Goal: Transaction & Acquisition: Purchase product/service

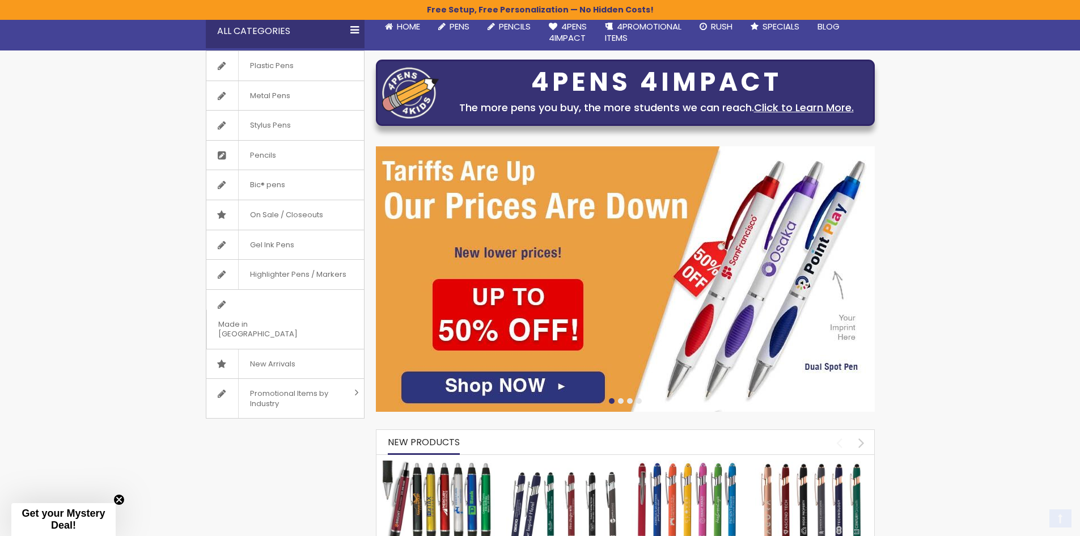
scroll to position [170, 0]
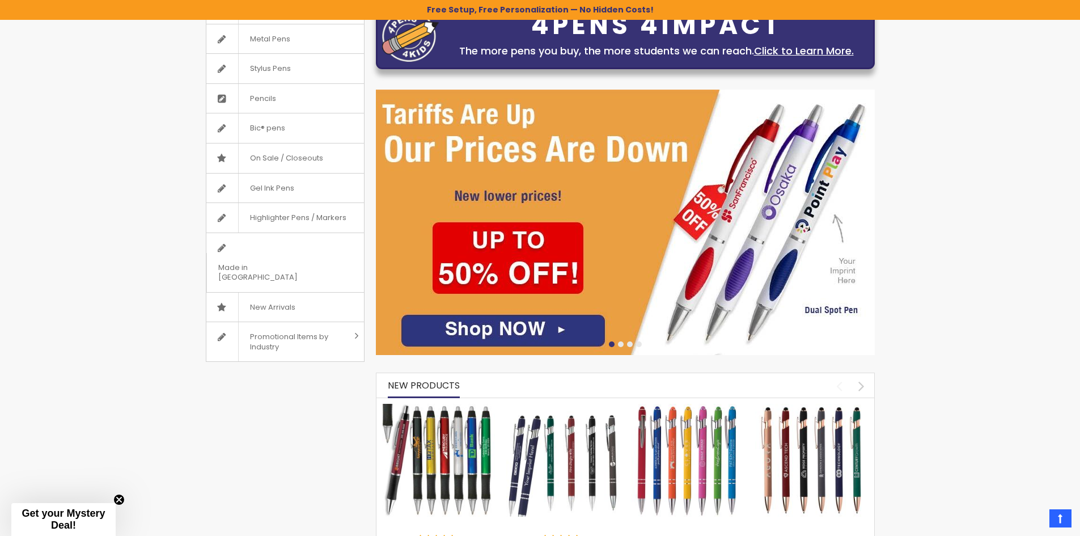
click at [591, 327] on img at bounding box center [625, 222] width 499 height 265
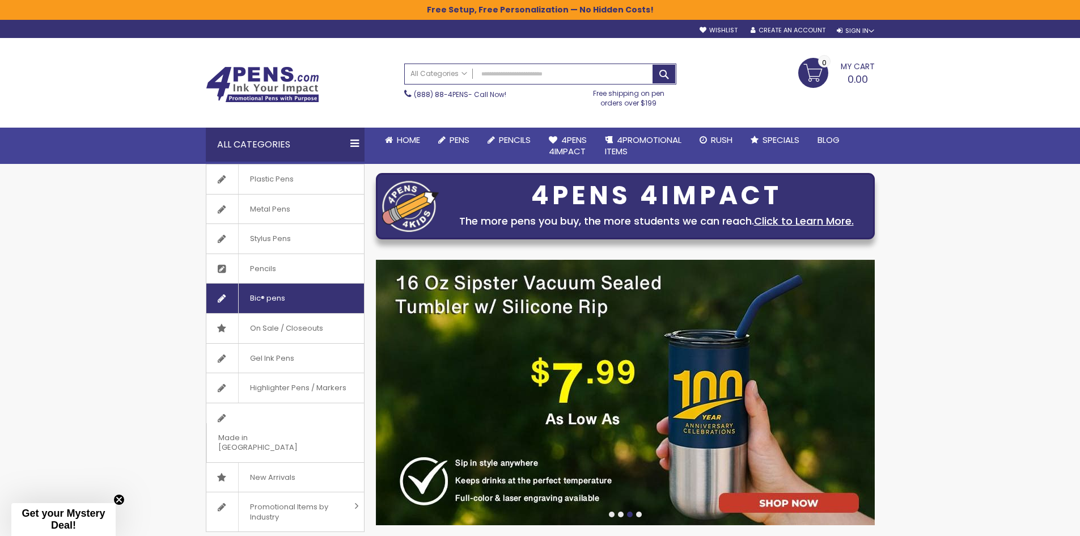
scroll to position [57, 0]
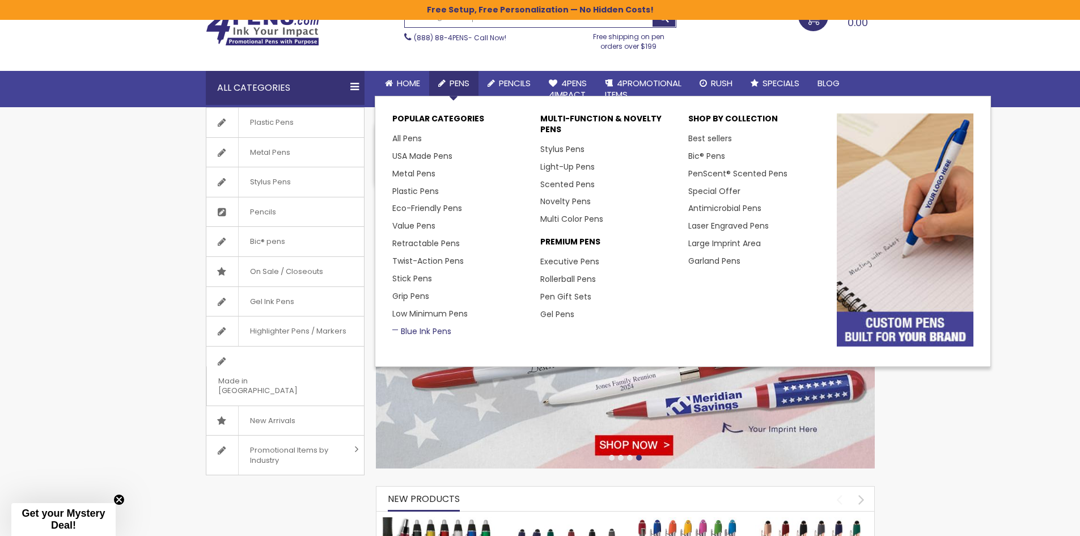
click at [431, 330] on link "Blue Ink Pens" at bounding box center [421, 331] width 59 height 11
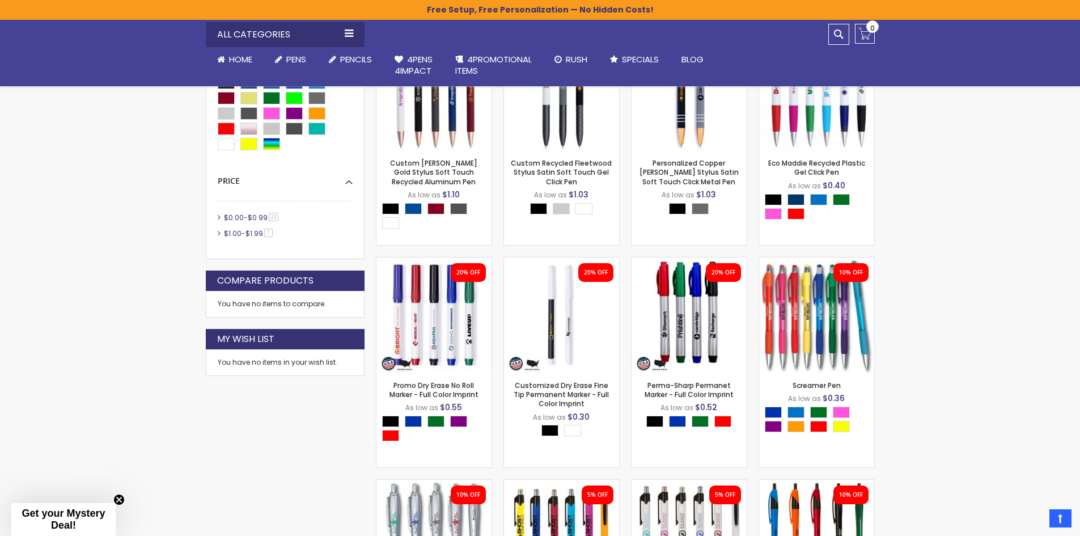
scroll to position [567, 0]
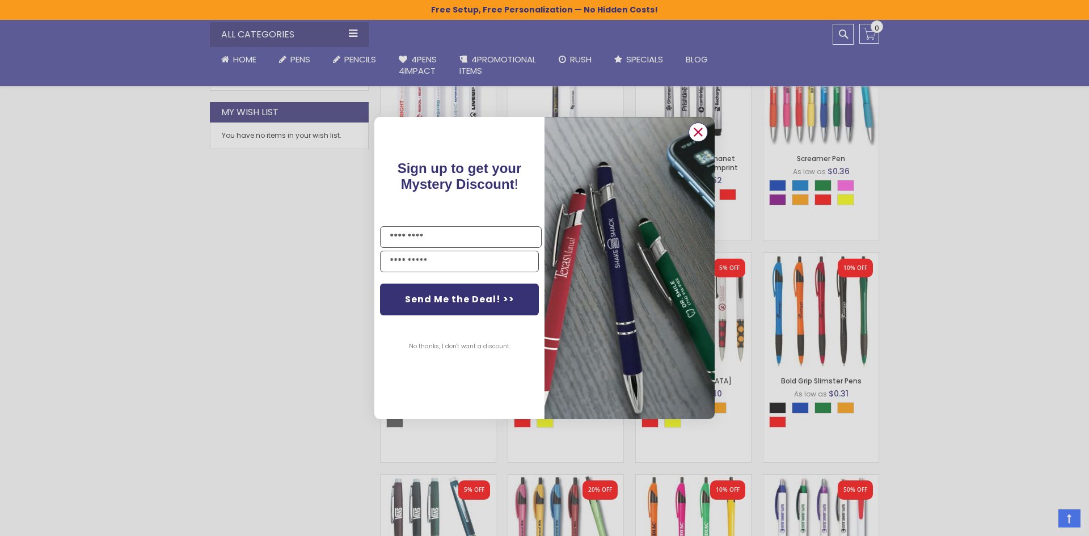
click at [698, 132] on icon "Close dialog" at bounding box center [698, 131] width 7 height 7
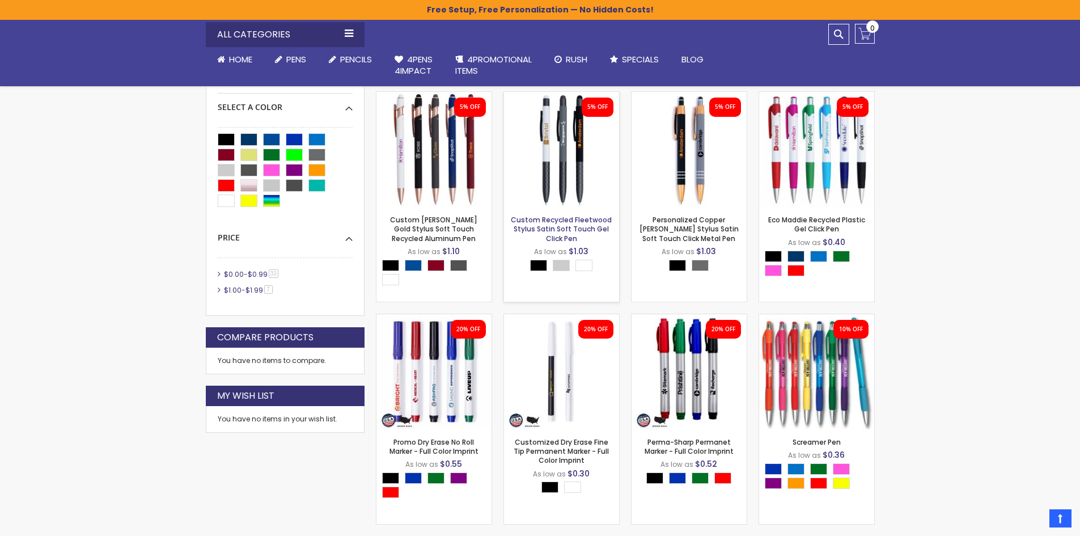
scroll to position [0, 0]
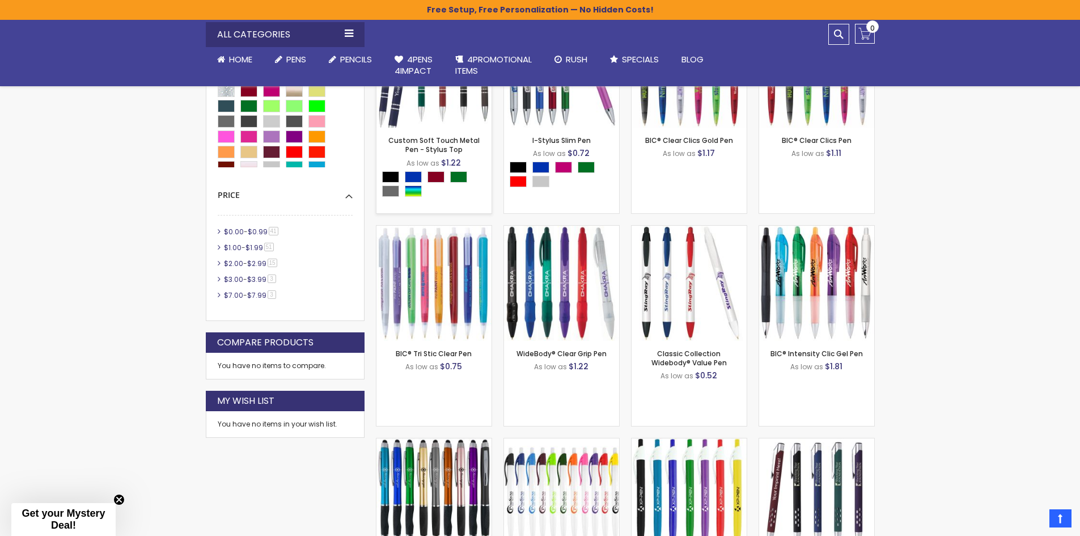
scroll to position [624, 0]
